Goal: Transaction & Acquisition: Download file/media

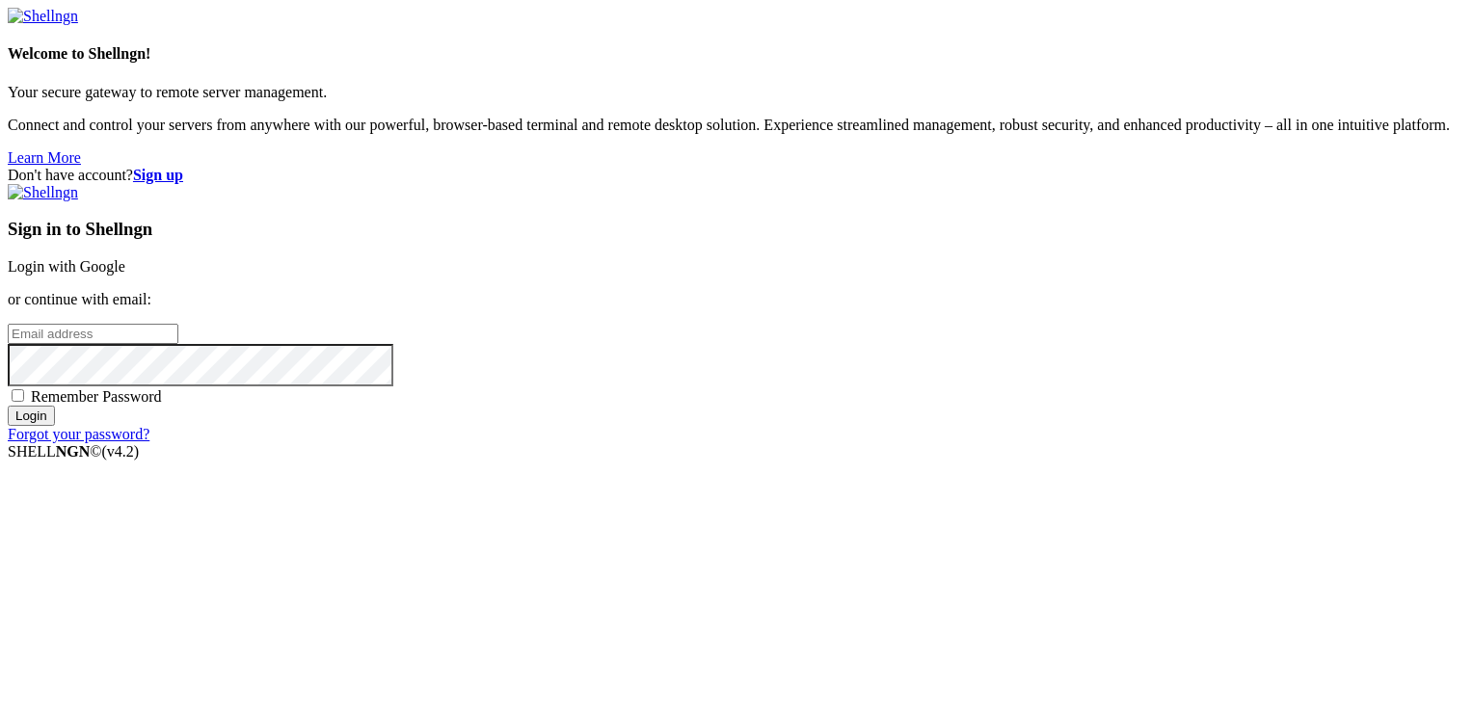
click at [178, 344] on input "email" at bounding box center [93, 334] width 171 height 20
type input "[PERSON_NAME][EMAIL_ADDRESS][DOMAIN_NAME]"
click at [8, 406] on input "Login" at bounding box center [31, 416] width 47 height 20
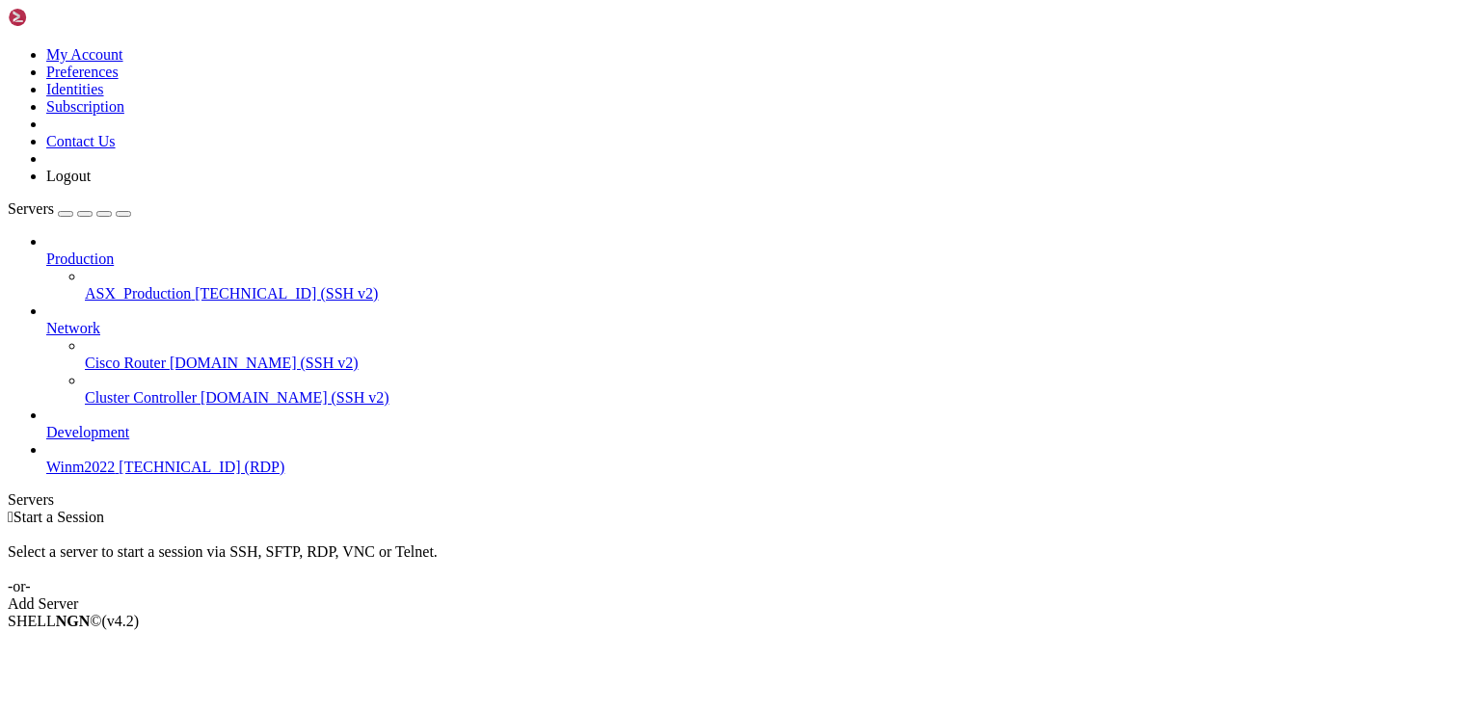
click at [195, 285] on span "[TECHNICAL_ID] (SSH v2)" at bounding box center [286, 293] width 183 height 16
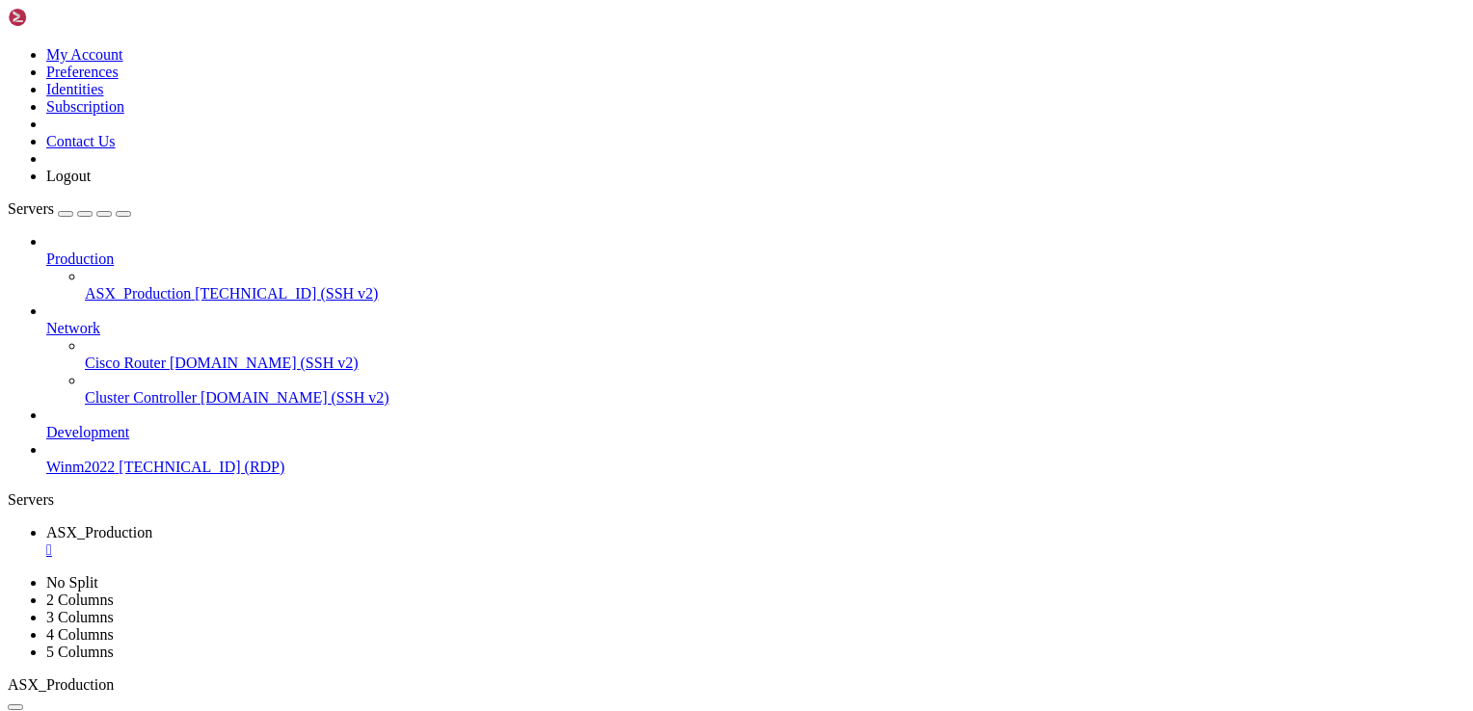
type input "/home/ubuntu/ProjectQT"
